Goal: Information Seeking & Learning: Learn about a topic

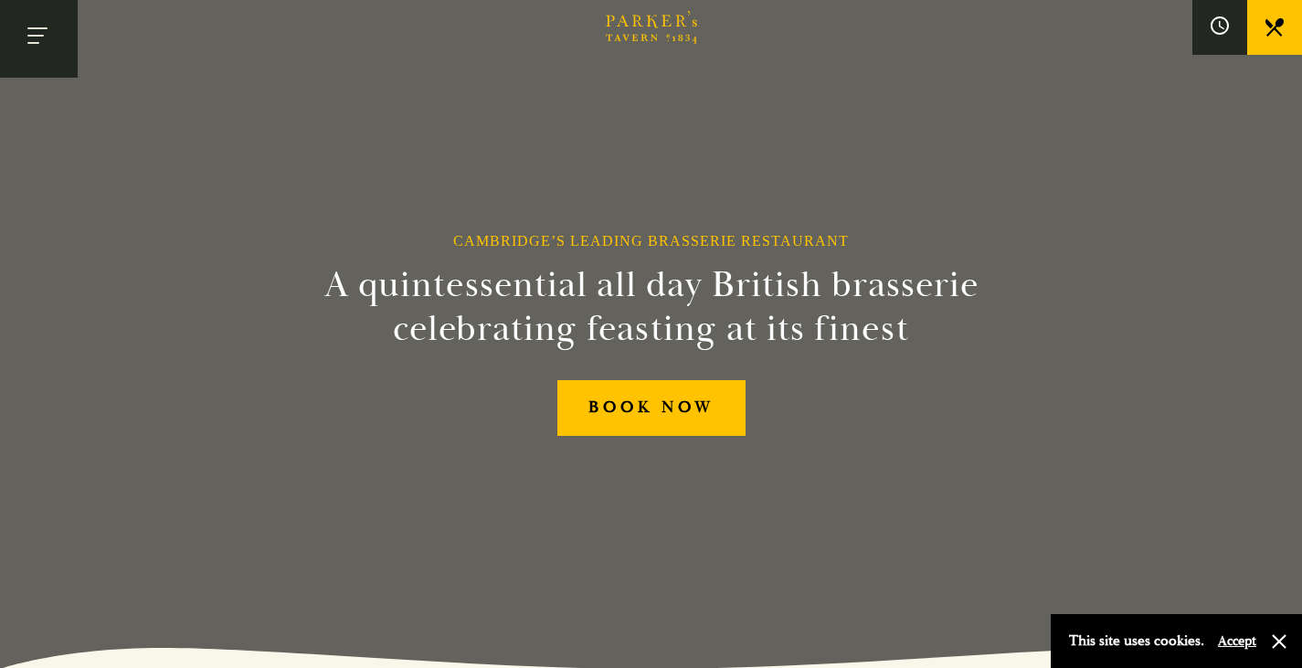
click at [43, 39] on button "Toggle navigation" at bounding box center [39, 39] width 78 height 78
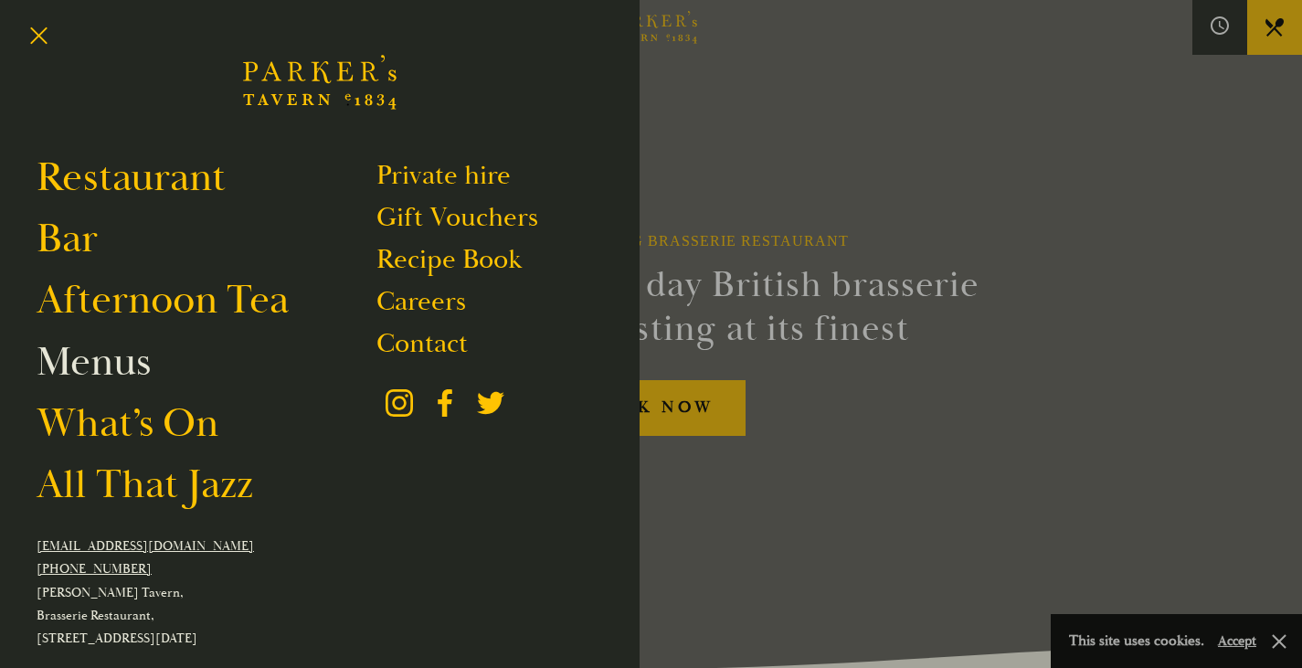
click at [133, 365] on link "Menus" at bounding box center [94, 361] width 114 height 51
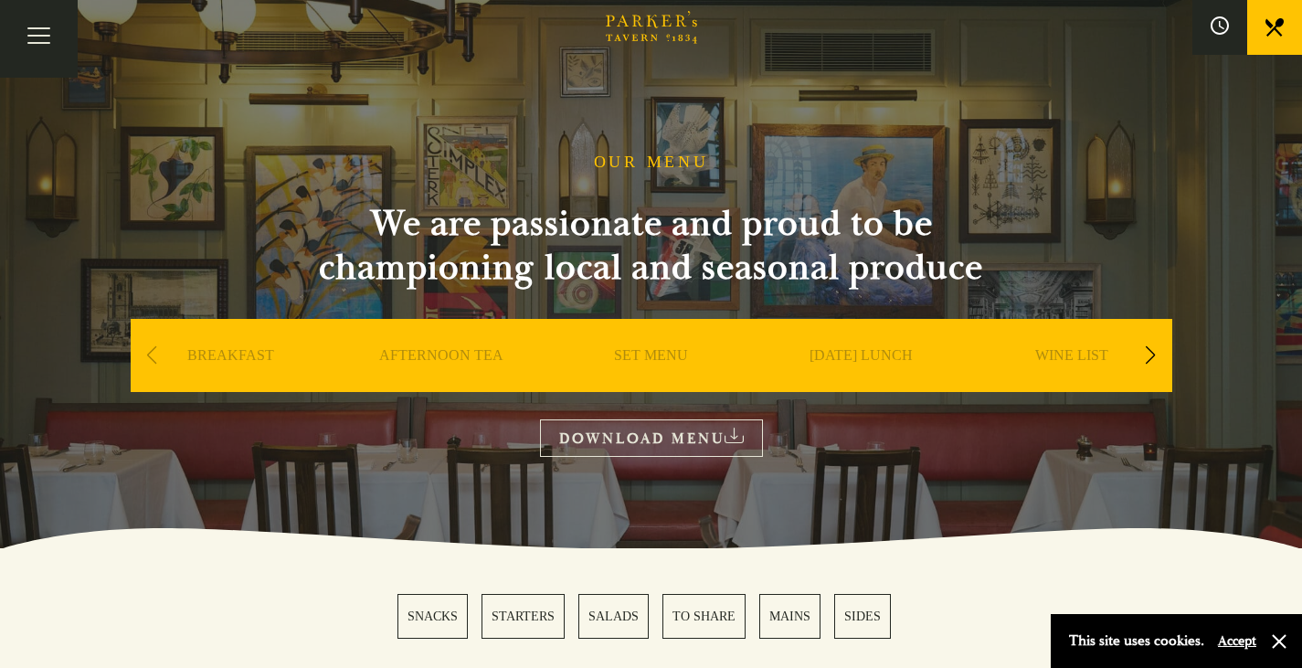
click at [637, 358] on link "SET MENU" at bounding box center [651, 382] width 74 height 73
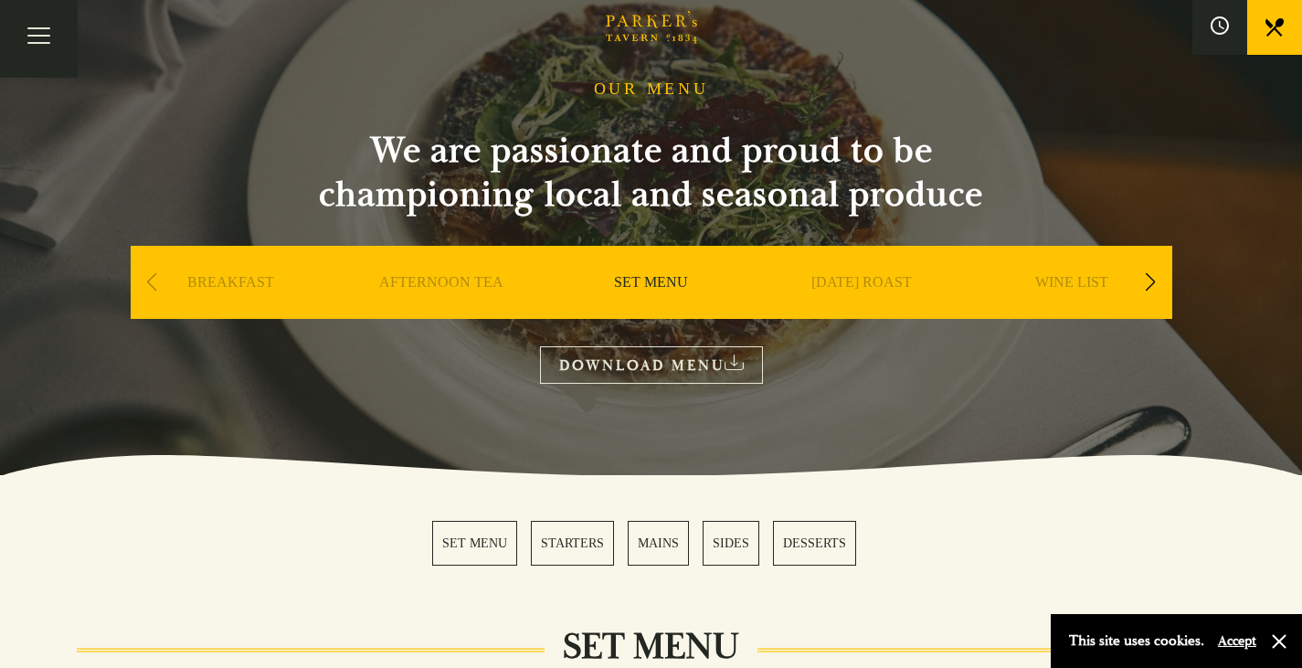
scroll to position [365, 0]
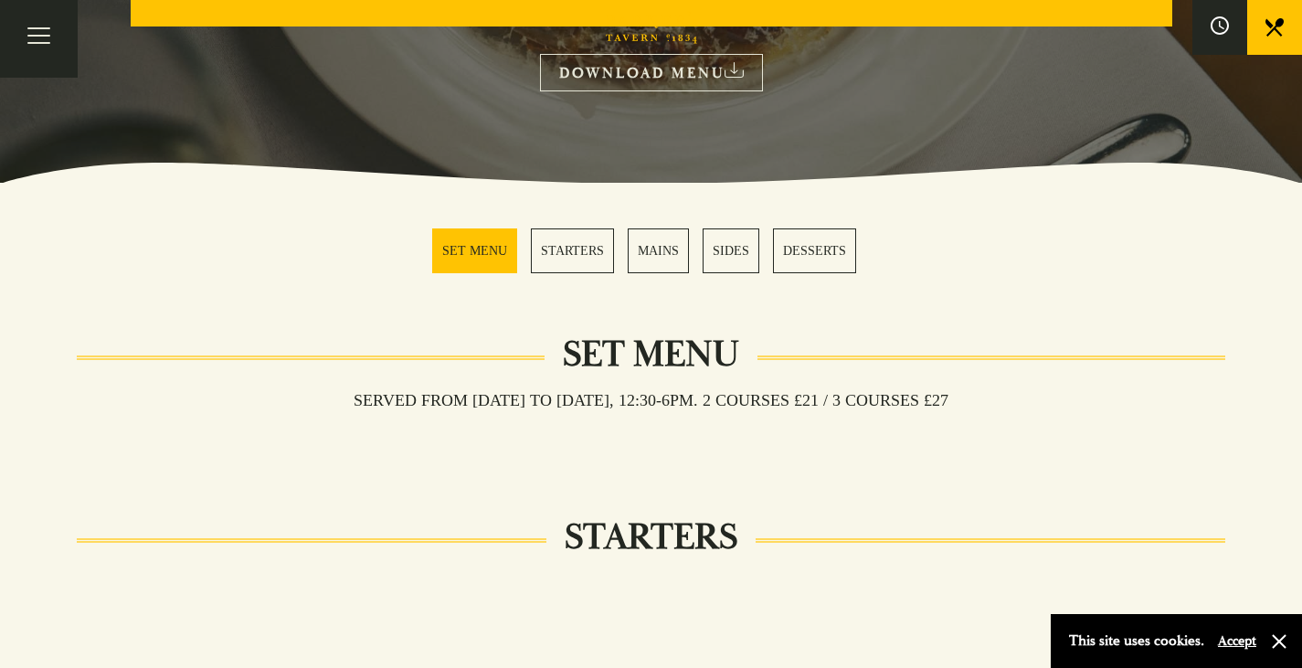
click at [724, 65] on link "DOWNLOAD MENU" at bounding box center [651, 72] width 223 height 37
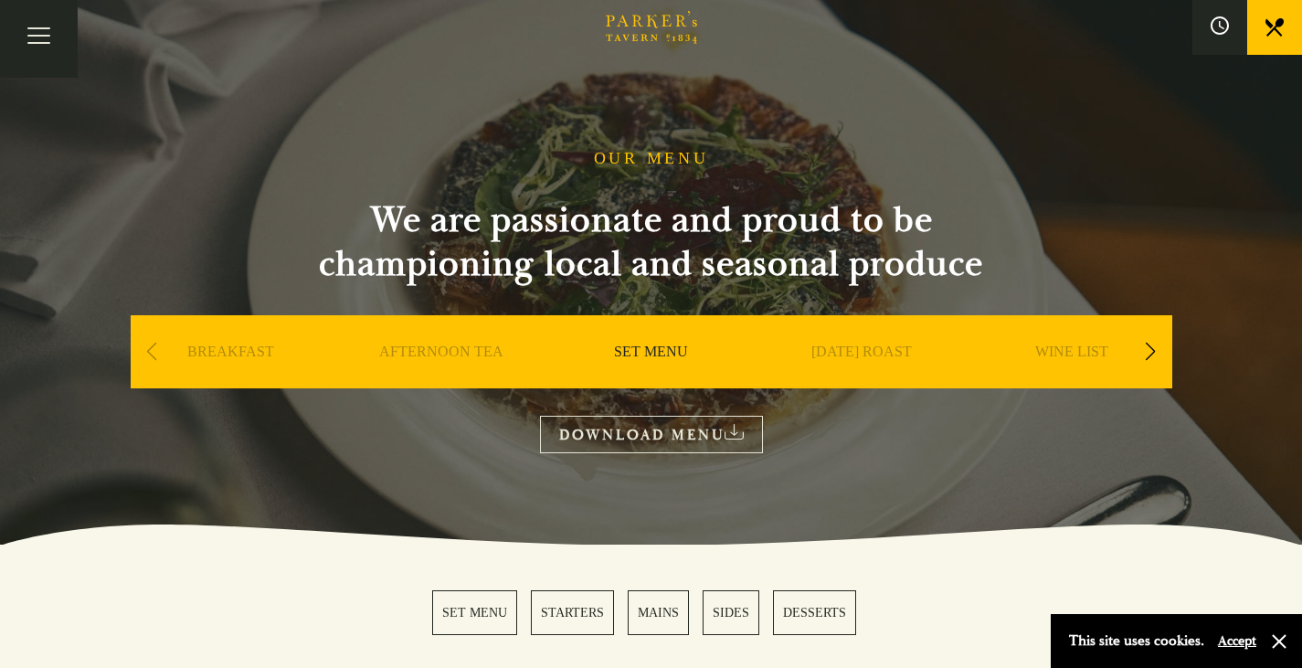
scroll to position [0, 0]
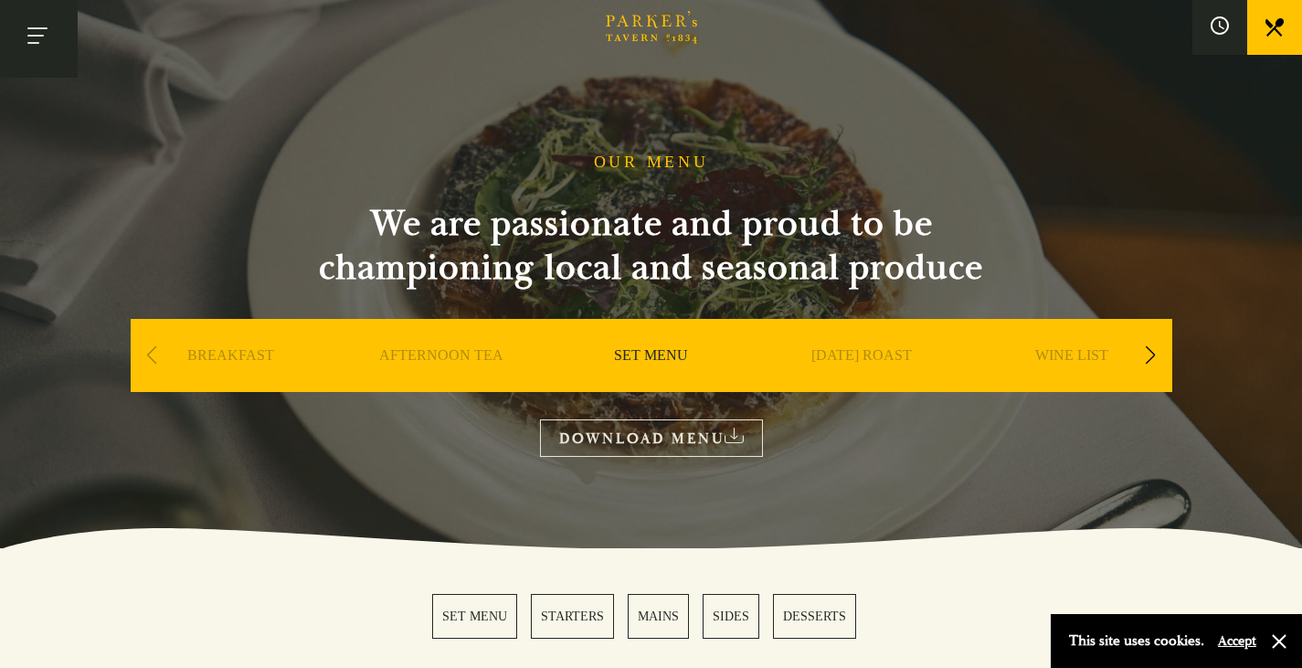
click at [31, 37] on button "Toggle navigation" at bounding box center [39, 39] width 78 height 78
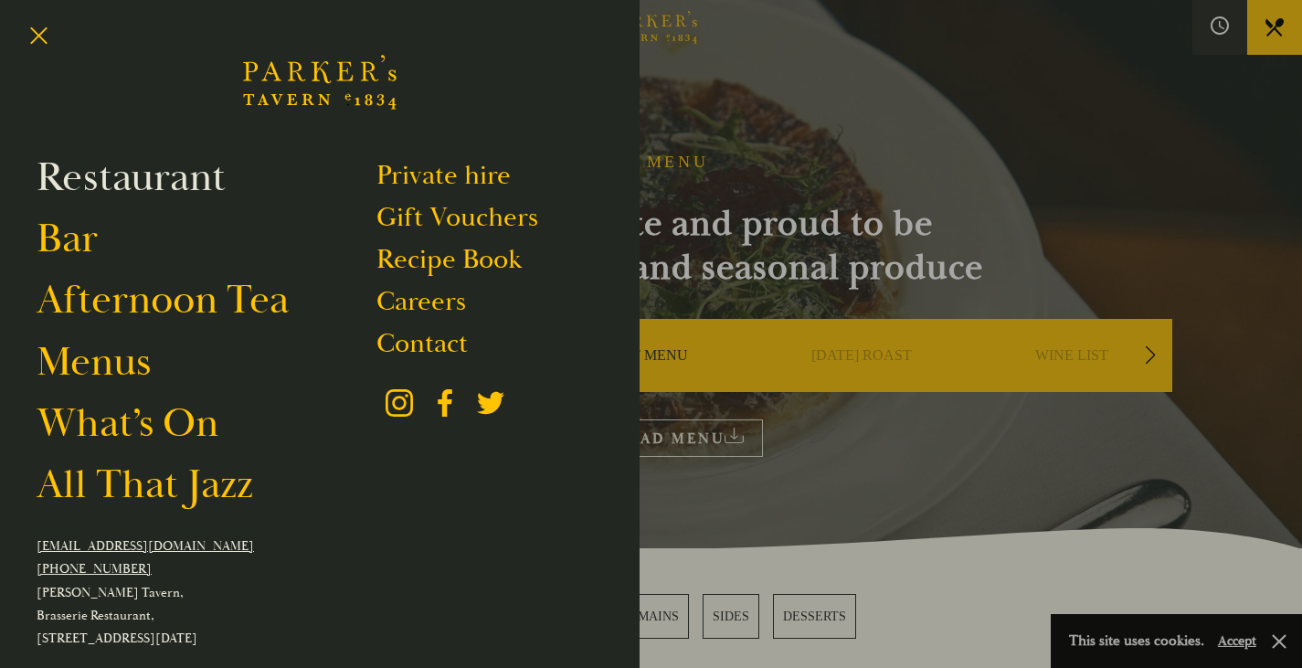
click at [150, 176] on link "Restaurant" at bounding box center [131, 177] width 189 height 51
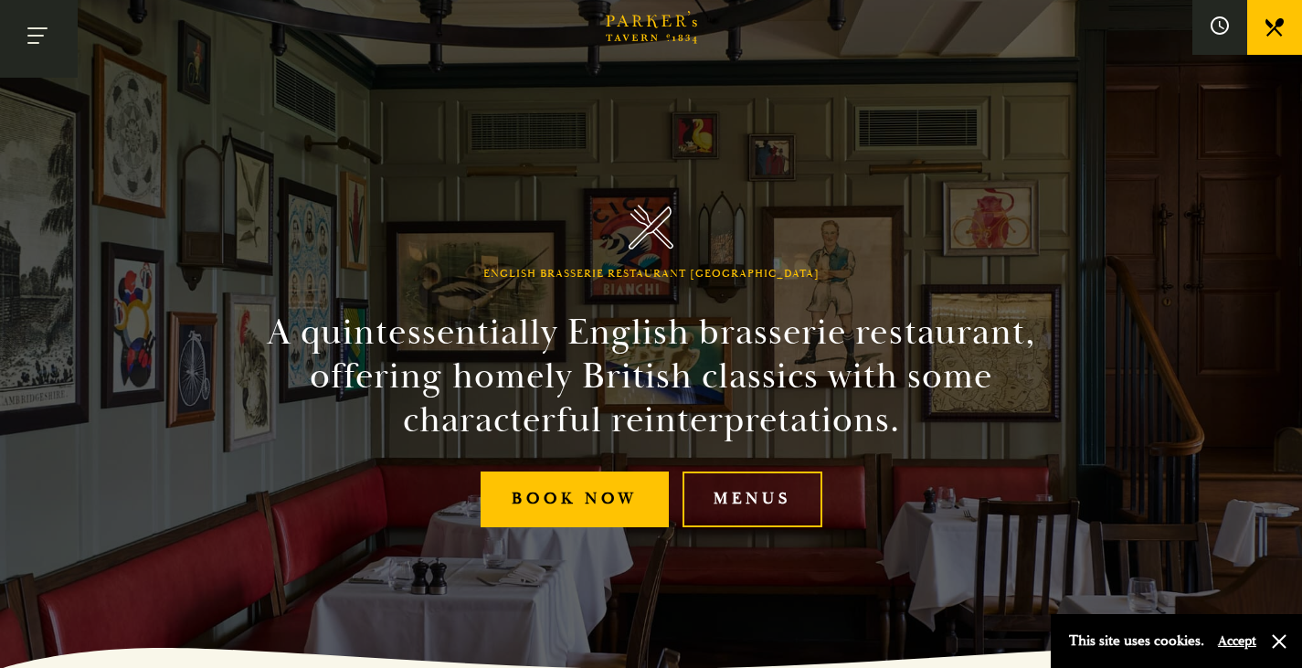
click at [38, 33] on button "Toggle navigation" at bounding box center [39, 39] width 78 height 78
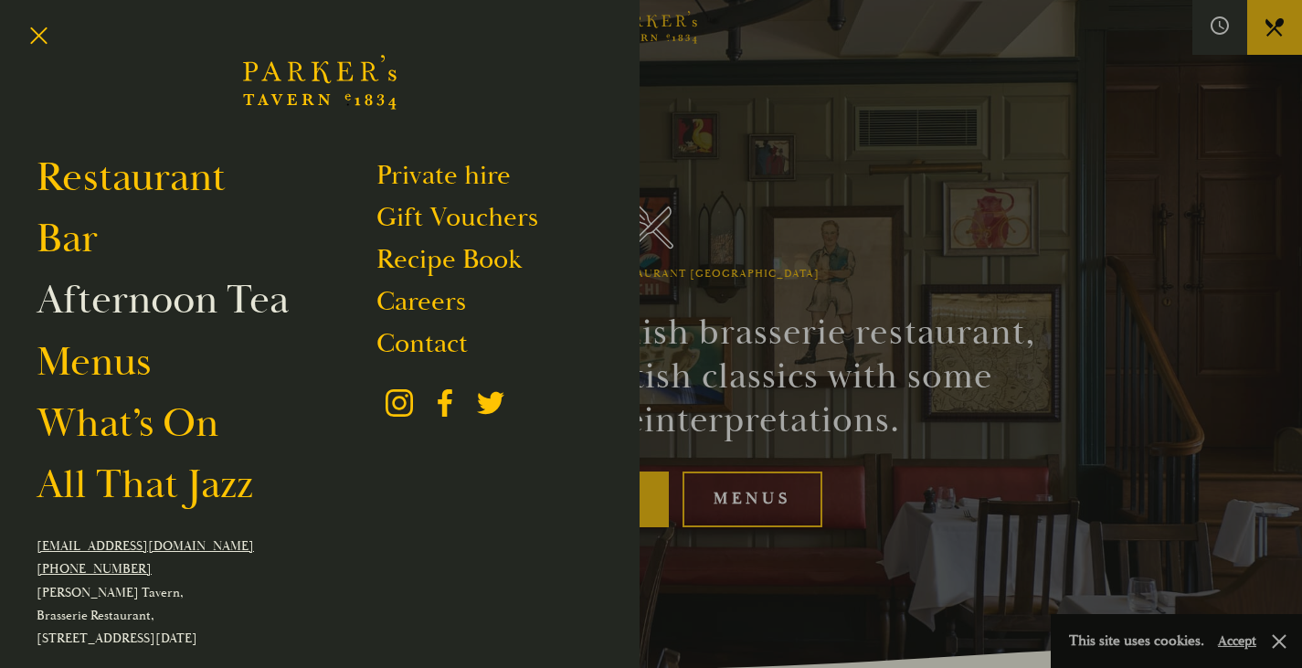
click at [96, 298] on link "Afternoon Tea" at bounding box center [163, 299] width 252 height 51
click at [870, 181] on div at bounding box center [651, 334] width 1302 height 668
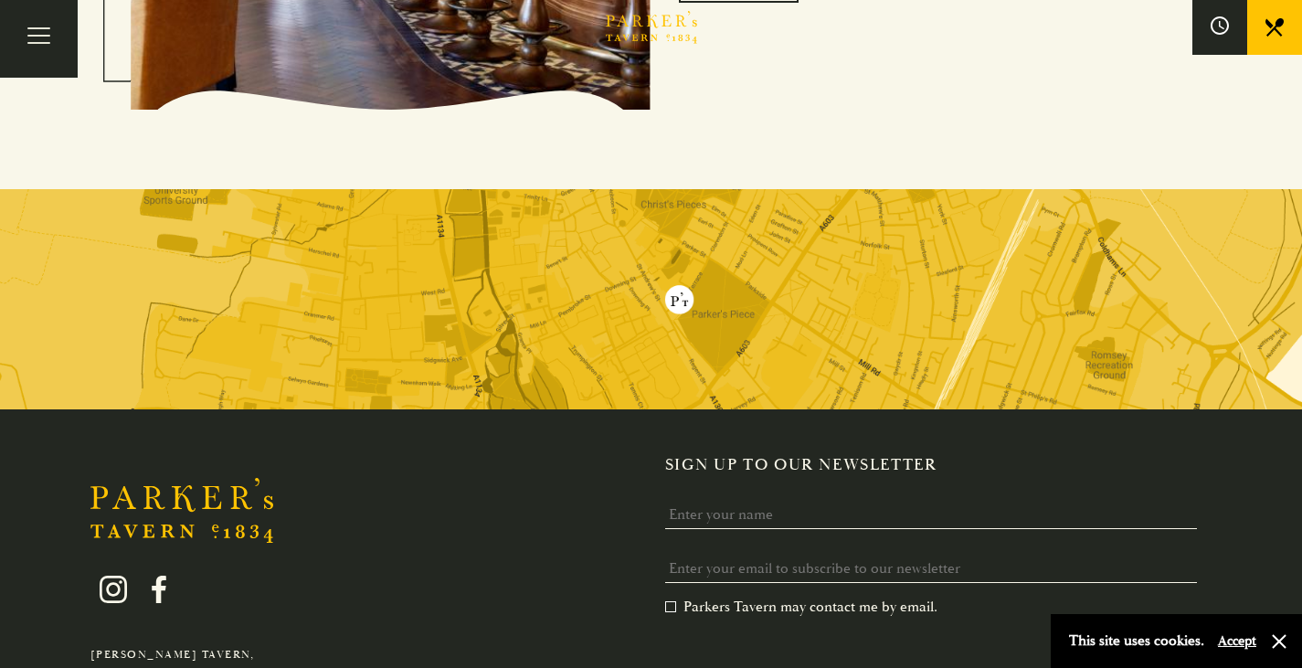
scroll to position [3511, 0]
